Goal: Information Seeking & Learning: Stay updated

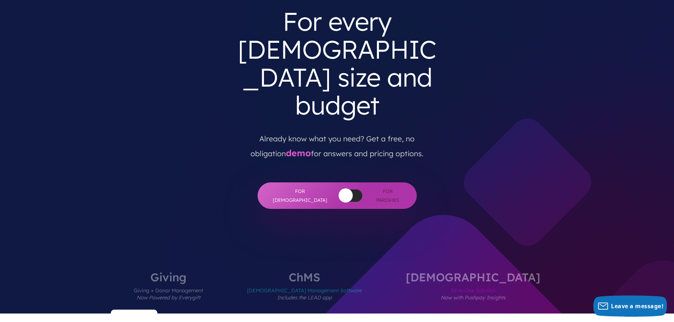
scroll to position [71, 0]
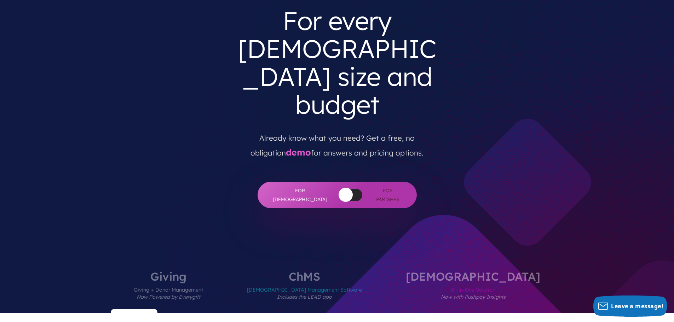
click at [343, 189] on div at bounding box center [350, 195] width 23 height 12
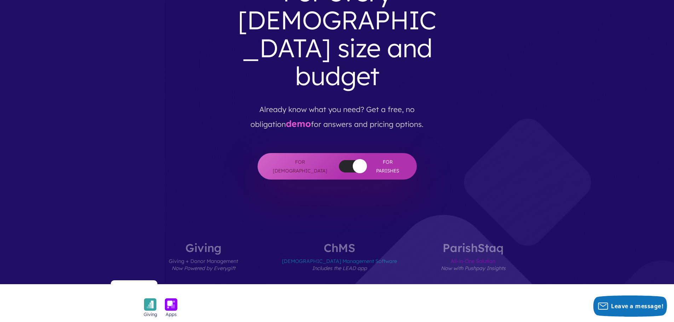
scroll to position [0, 0]
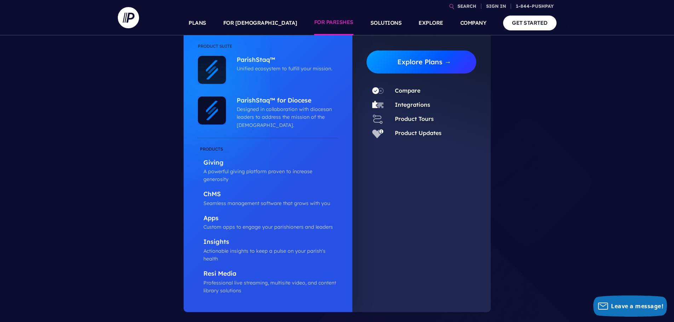
click at [425, 62] on link "Explore Plans →" at bounding box center [424, 62] width 104 height 23
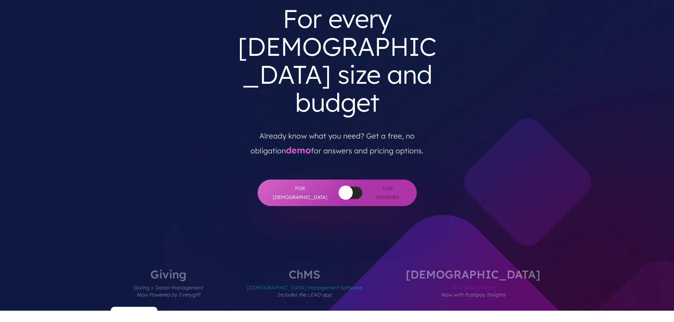
scroll to position [106, 0]
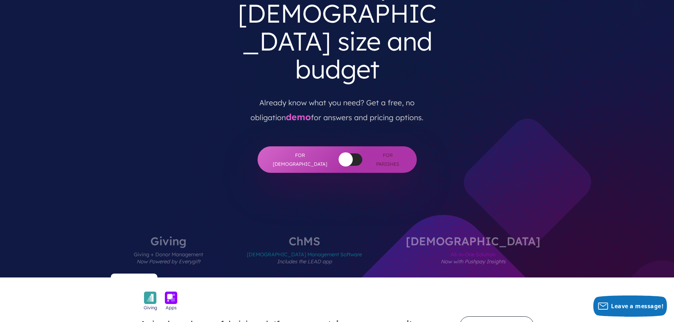
click at [343, 153] on div at bounding box center [350, 159] width 23 height 12
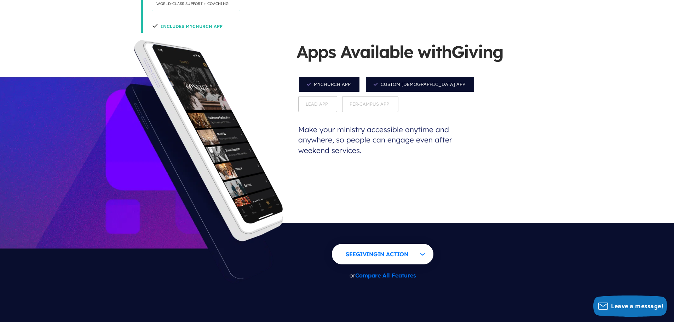
scroll to position [707, 0]
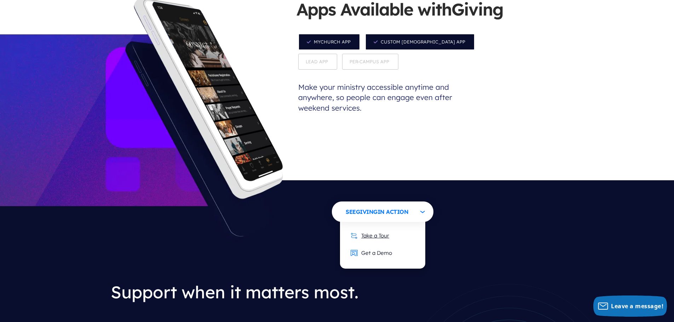
click at [362, 227] on link "Take a Tour" at bounding box center [369, 235] width 53 height 17
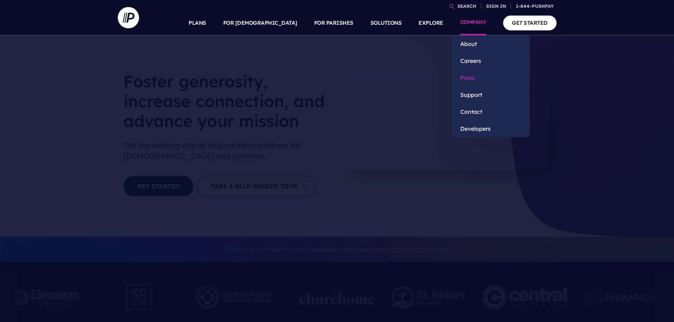
click at [468, 78] on link "Press" at bounding box center [491, 77] width 78 height 17
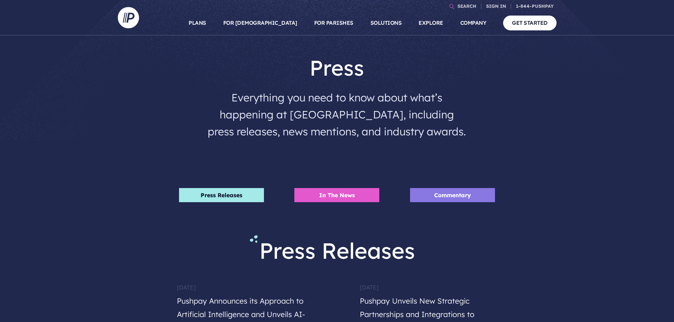
click at [225, 194] on li "Press Releases" at bounding box center [221, 195] width 85 height 14
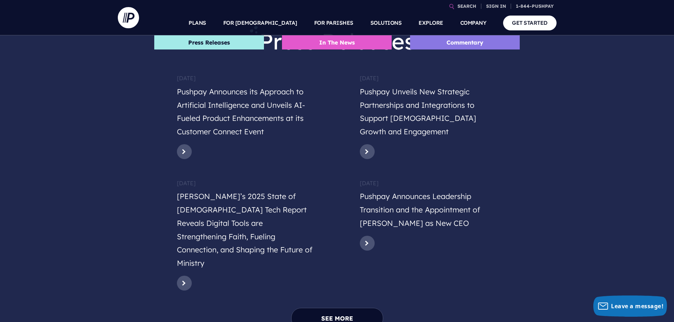
scroll to position [245, 0]
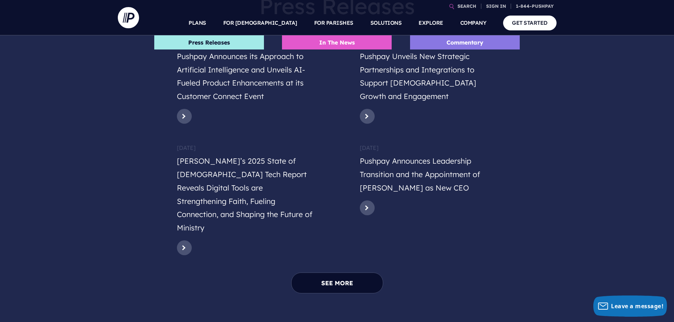
click at [379, 185] on h5 "Pushpay Announces Leadership Transition and the Appointment of Kenny Wyatt as N…" at bounding box center [429, 176] width 138 height 43
click at [367, 205] on link at bounding box center [367, 207] width 15 height 15
click at [335, 273] on link "SEE MORE" at bounding box center [337, 283] width 92 height 21
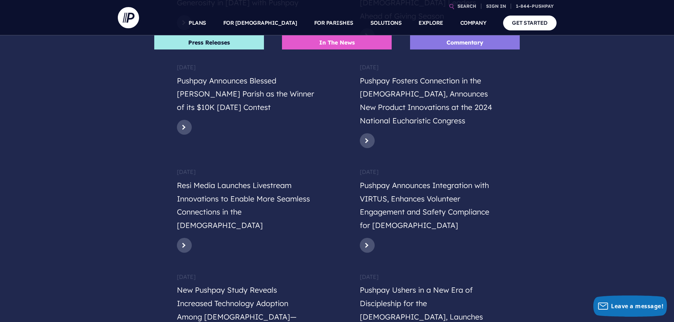
scroll to position [563, 0]
click at [368, 237] on link at bounding box center [367, 244] width 15 height 15
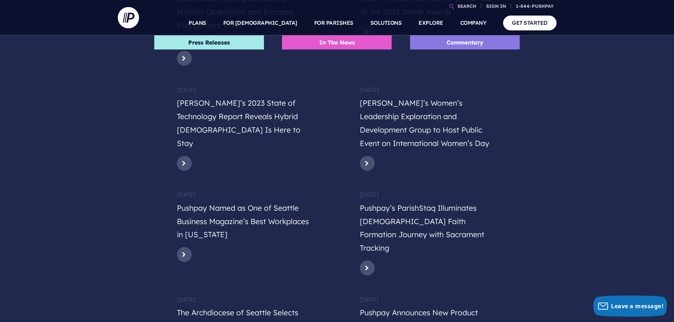
scroll to position [1447, 0]
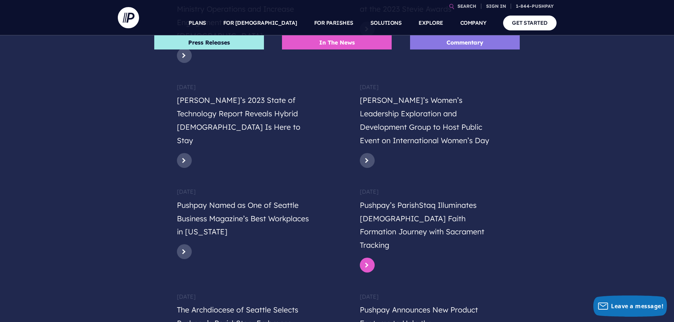
click at [366, 258] on link at bounding box center [367, 265] width 15 height 15
